Goal: Find specific page/section

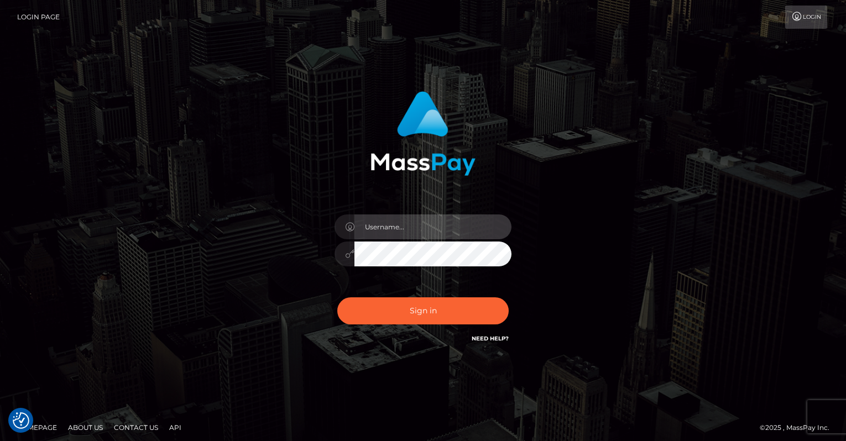
click at [423, 227] on input "text" at bounding box center [433, 227] width 157 height 25
type input "oli.fanvue"
click at [438, 228] on input "text" at bounding box center [433, 227] width 157 height 25
type input "oli.fanvue"
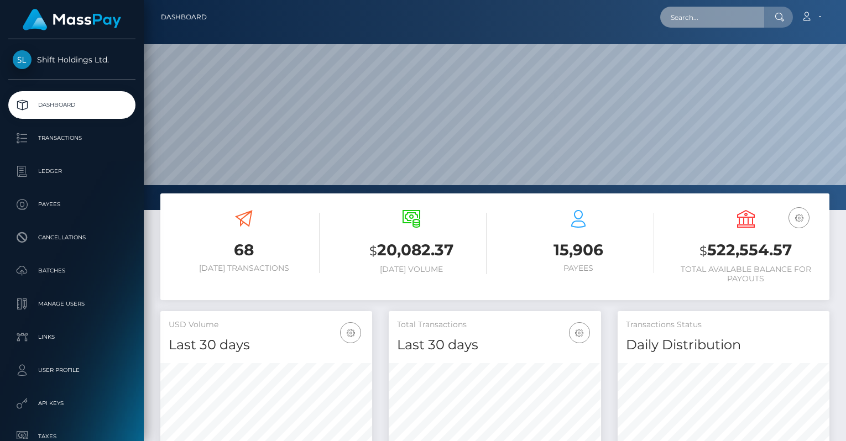
scroll to position [196, 212]
click at [697, 24] on input "text" at bounding box center [713, 17] width 104 height 21
paste input "makskrobski@gmail.com"
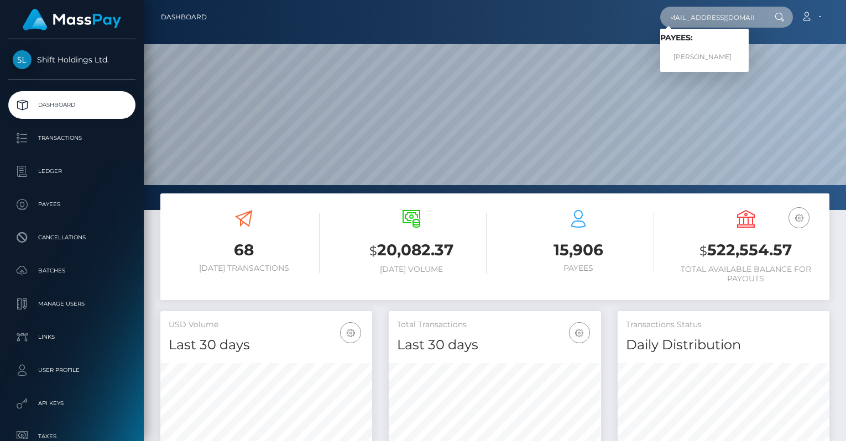
type input "makskrobski@gmail.com"
click at [710, 47] on link "MAKSYMILIAN KROBSKI" at bounding box center [705, 57] width 89 height 20
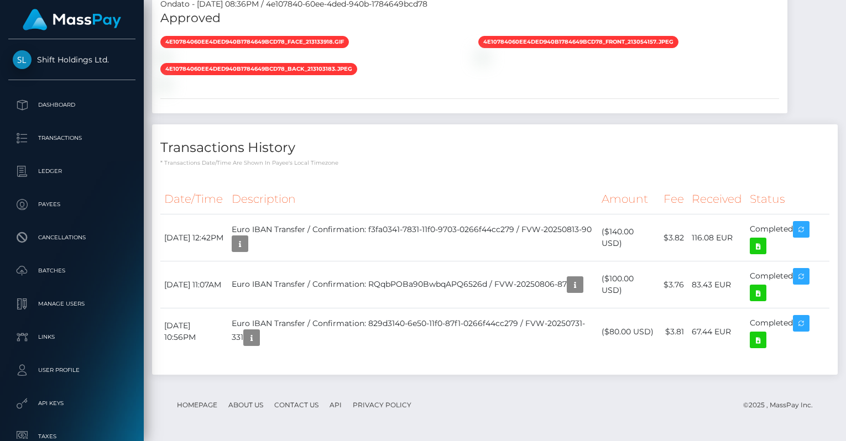
scroll to position [929, 0]
